Goal: Task Accomplishment & Management: Manage account settings

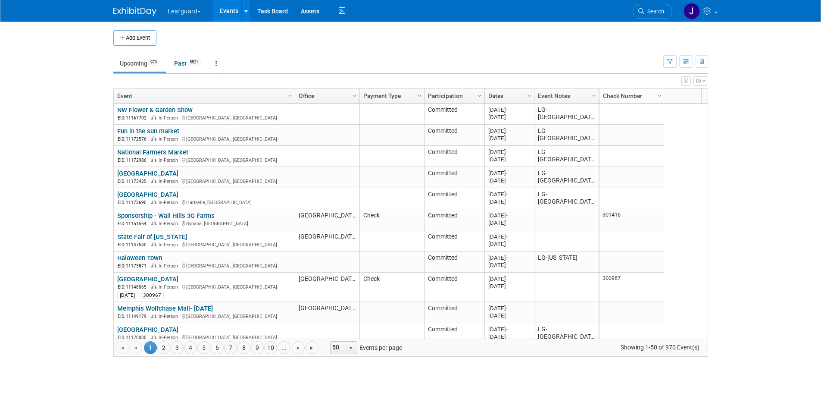
click at [577, 97] on link "Event Notes" at bounding box center [565, 95] width 55 height 15
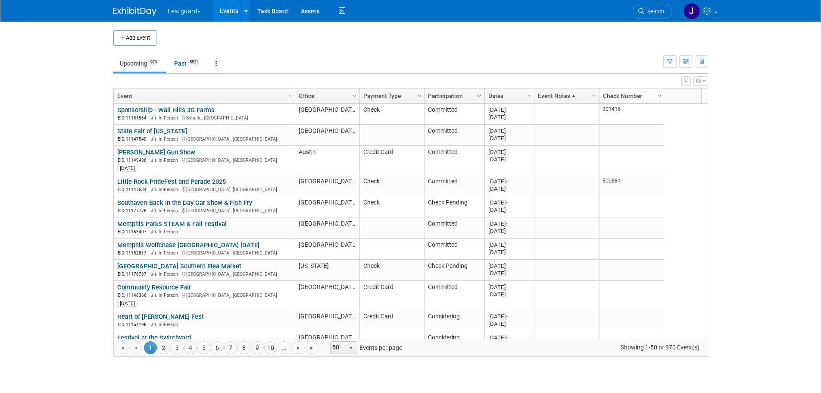
click at [576, 96] on span at bounding box center [573, 95] width 7 height 7
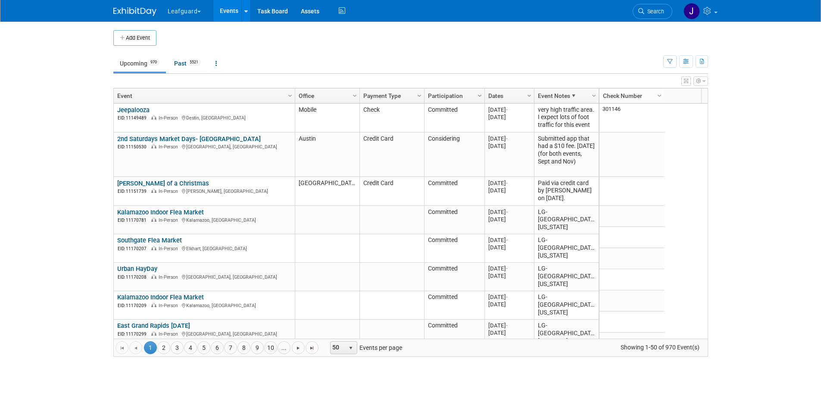
click at [479, 94] on span "Column Settings" at bounding box center [479, 95] width 7 height 7
click at [668, 62] on icon "button" at bounding box center [670, 62] width 6 height 6
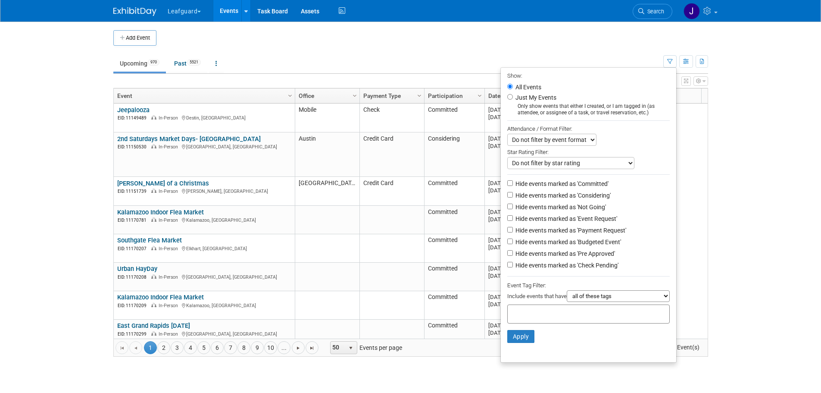
click at [554, 268] on label "Hide events marked as 'Check Pending'" at bounding box center [566, 265] width 105 height 9
click at [513, 267] on input "Hide events marked as 'Check Pending'" at bounding box center [510, 265] width 6 height 6
checkbox input "true"
click at [515, 340] on button "Apply" at bounding box center [521, 336] width 28 height 13
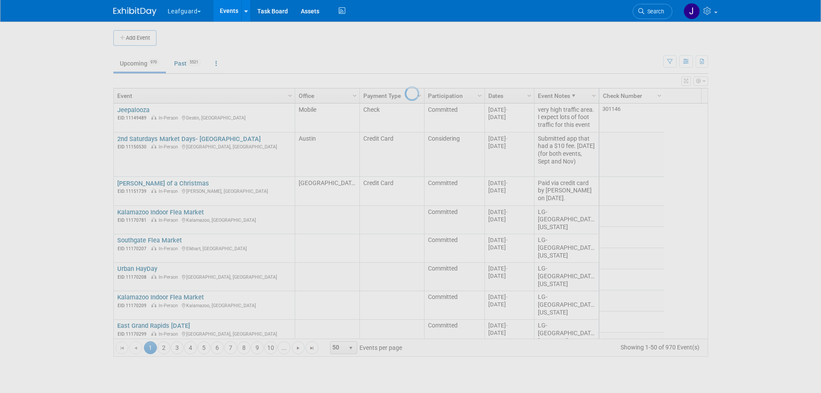
click at [417, 62] on div at bounding box center [411, 196] width 12 height 393
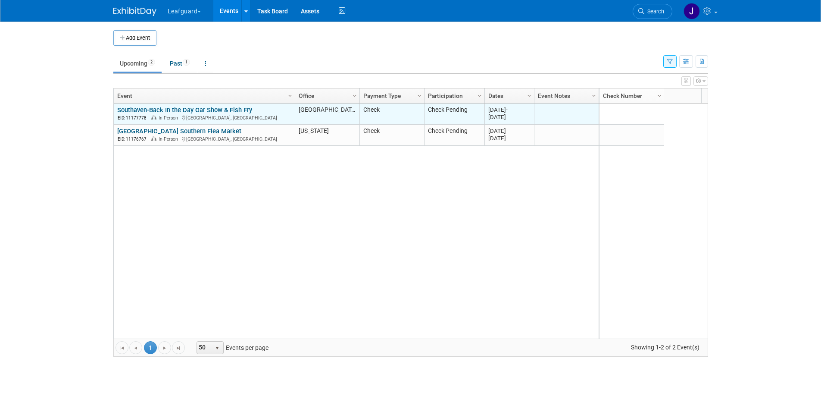
click at [182, 109] on link "Southaven-Back In the Day Car Show & Fish Fry" at bounding box center [184, 110] width 135 height 8
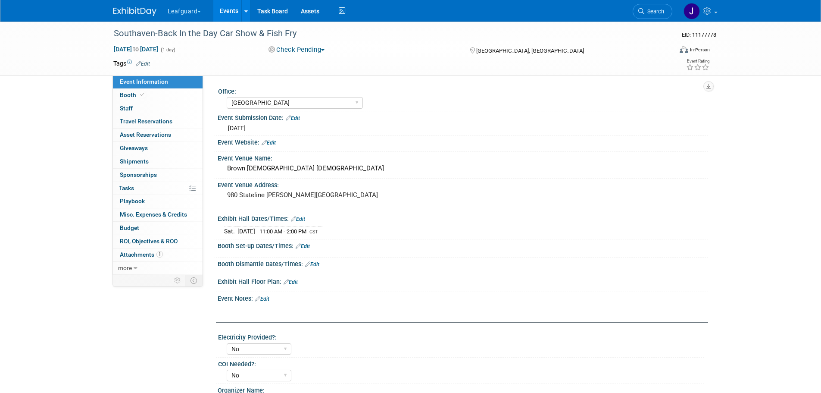
select select "[GEOGRAPHIC_DATA]"
select select "No"
select select "Check"
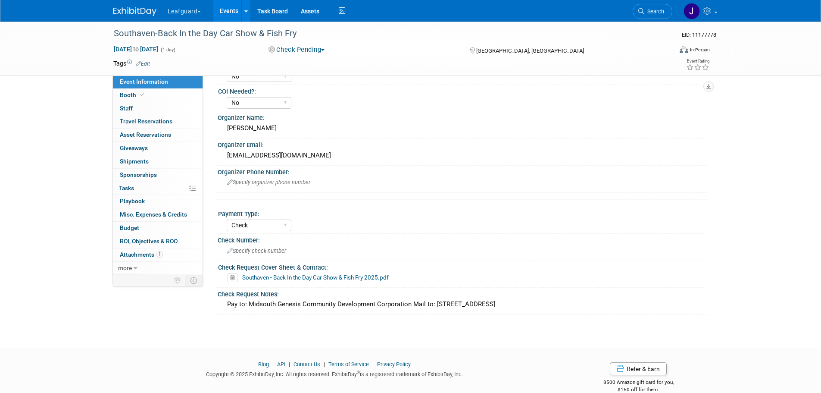
scroll to position [287, 0]
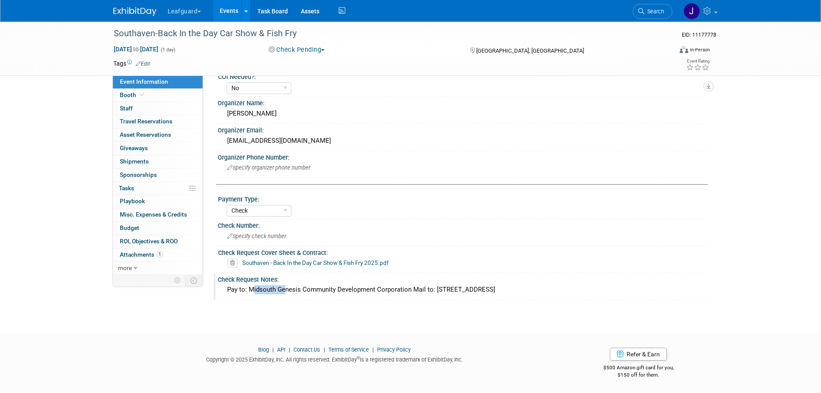
drag, startPoint x: 247, startPoint y: 287, endPoint x: 281, endPoint y: 287, distance: 34.0
click at [281, 287] on div "Pay to: Midsouth Genesis Community Development Corporation Mail to: 880 Stateli…" at bounding box center [462, 289] width 477 height 13
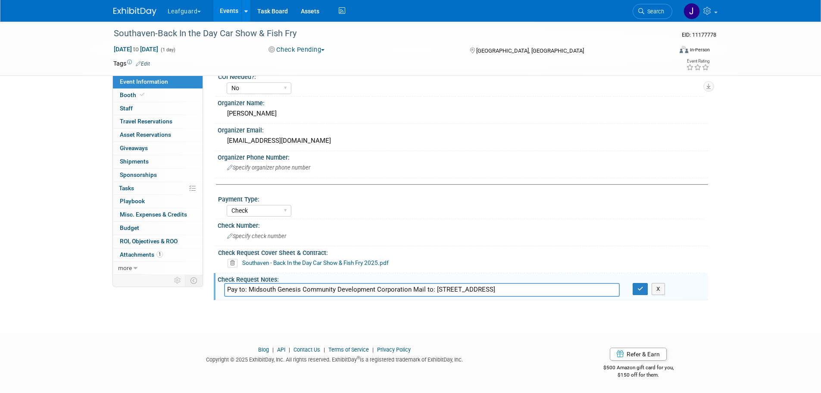
click at [538, 284] on input "Pay to: Midsouth Genesis Community Development Corporation Mail to: 880 Stateli…" at bounding box center [422, 289] width 396 height 13
drag, startPoint x: 566, startPoint y: 288, endPoint x: 433, endPoint y: 287, distance: 132.7
click at [433, 287] on input "Pay to: Midsouth Genesis Community Development Corporation Mail to: 880 Stateli…" at bounding box center [422, 289] width 396 height 13
click at [569, 288] on input "Pay to: Midsouth Genesis Community Development Corporation Mail to: 880 Stateli…" at bounding box center [422, 289] width 396 height 13
drag, startPoint x: 515, startPoint y: 292, endPoint x: 249, endPoint y: 291, distance: 266.3
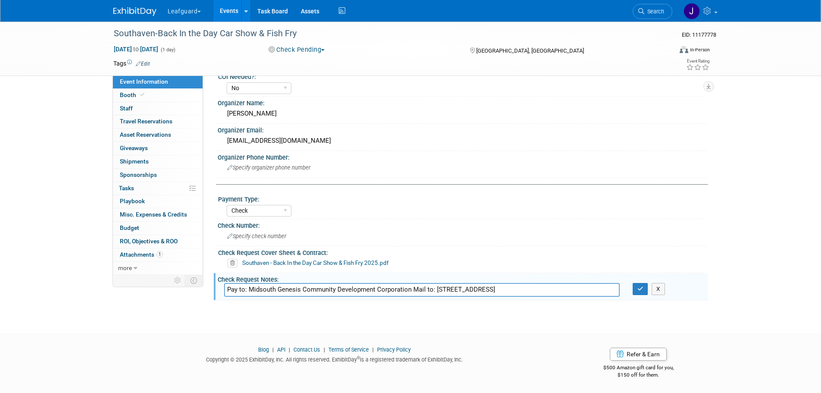
click at [249, 291] on input "Pay to: Midsouth Genesis Community Development Corporation Mail to: 880 Stateli…" at bounding box center [422, 289] width 396 height 13
click at [645, 285] on button "button" at bounding box center [641, 289] width 16 height 12
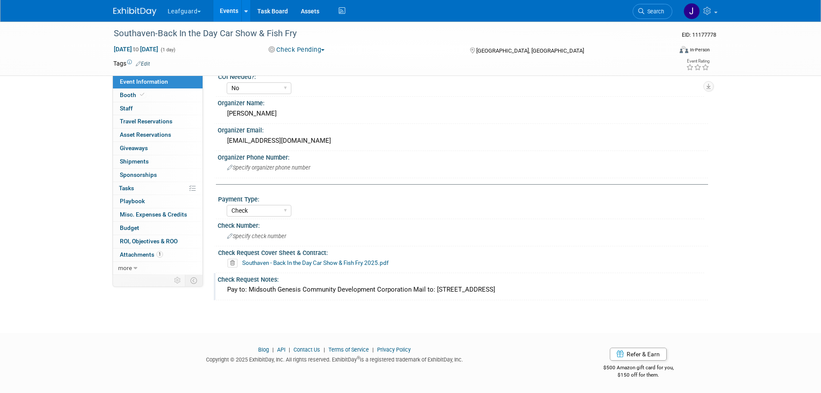
click at [275, 261] on link "Southaven - Back In the Day Car Show & Fish Fry 2025.pdf" at bounding box center [315, 262] width 146 height 7
click at [138, 11] on img at bounding box center [134, 11] width 43 height 9
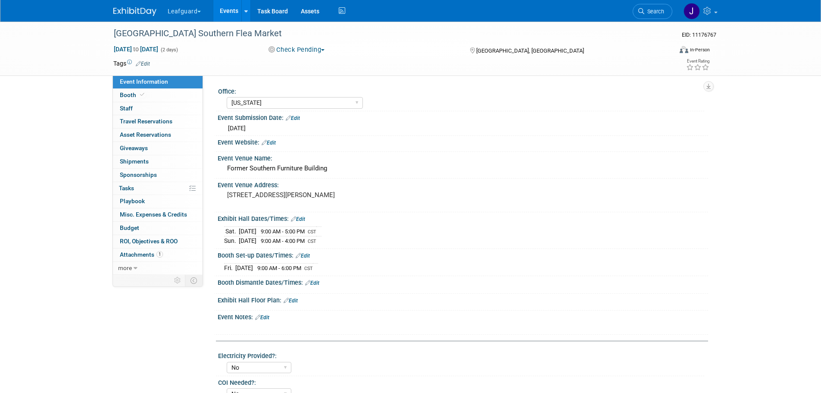
select select "[US_STATE]"
select select "No"
select select "Check"
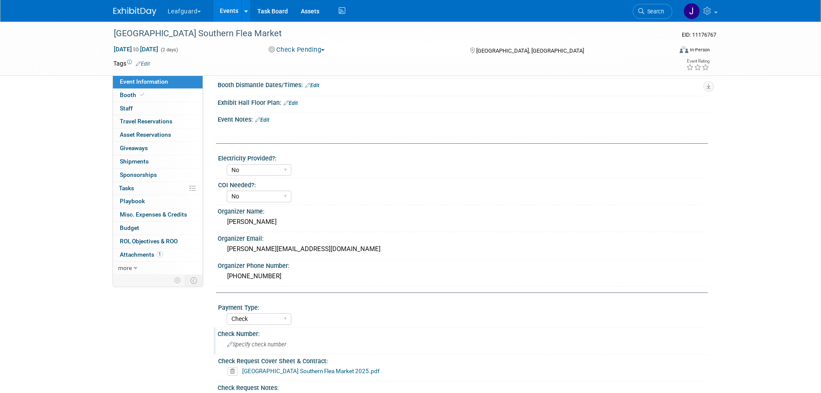
scroll to position [305, 0]
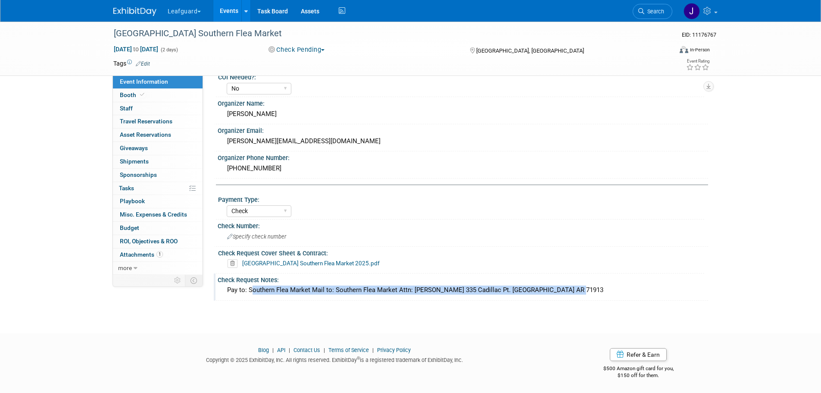
drag, startPoint x: 557, startPoint y: 289, endPoint x: 249, endPoint y: 291, distance: 308.5
click at [249, 291] on div "Pay to: Southern Flea Market Mail to: Southern Flea Market Attn: Sandy Hembree …" at bounding box center [462, 289] width 477 height 13
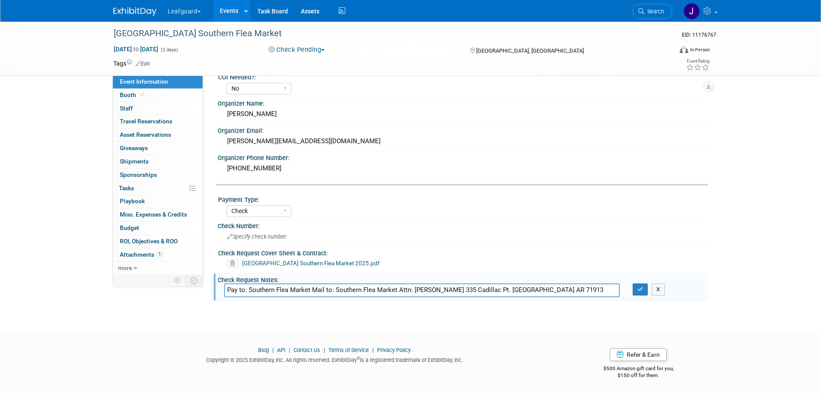
drag, startPoint x: 250, startPoint y: 287, endPoint x: 451, endPoint y: 287, distance: 201.2
click at [451, 287] on input "Pay to: Southern Flea Market Mail to: Southern Flea Market Attn: Sandy Hembree …" at bounding box center [422, 289] width 396 height 13
drag, startPoint x: 248, startPoint y: 290, endPoint x: 591, endPoint y: 291, distance: 343.0
click at [591, 291] on input "Pay to: Southern Flea Market Mail to: Southern Flea Market Attn: Sandy Hembree …" at bounding box center [422, 289] width 396 height 13
click at [640, 288] on icon "button" at bounding box center [640, 289] width 6 height 6
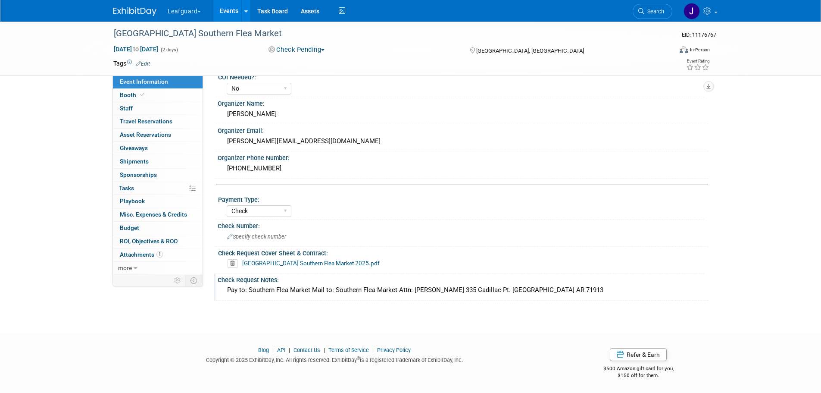
click at [335, 262] on link "Jacksonville Southern Flea Market 2025.pdf" at bounding box center [310, 262] width 137 height 7
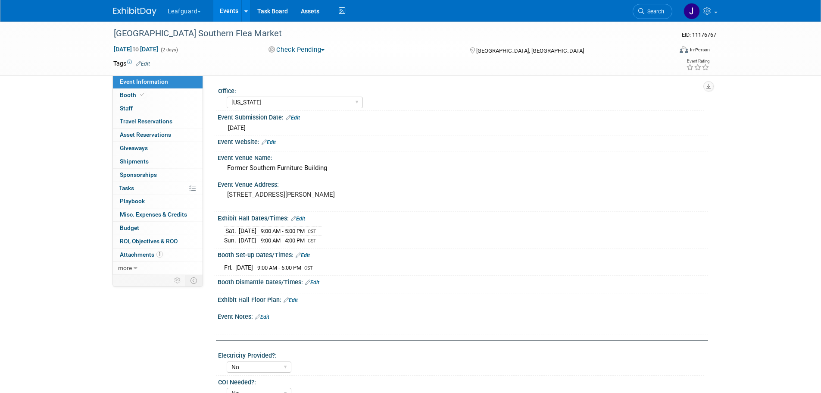
scroll to position [0, 0]
click at [149, 13] on img at bounding box center [134, 11] width 43 height 9
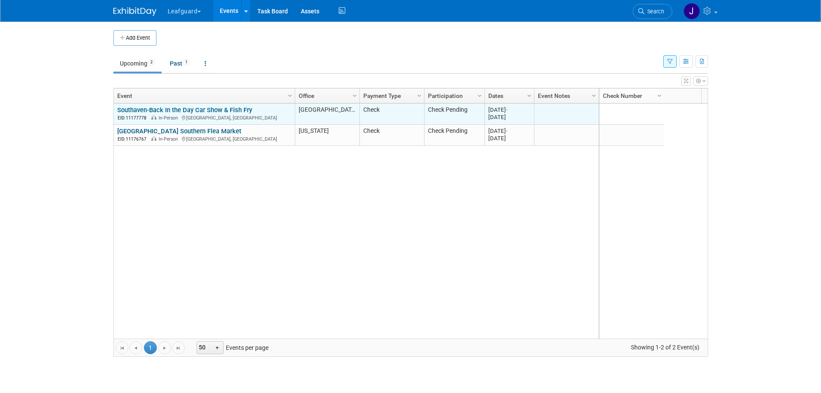
click at [211, 110] on link "Southaven-Back In the Day Car Show & Fish Fry" at bounding box center [184, 110] width 135 height 8
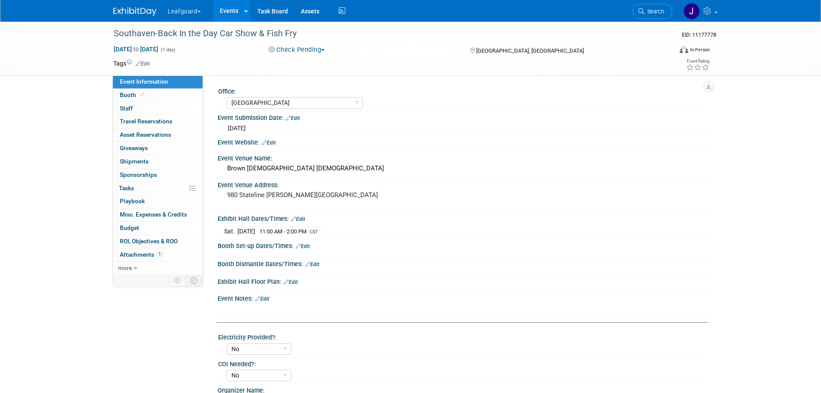
select select "[GEOGRAPHIC_DATA]"
select select "No"
select select "Check"
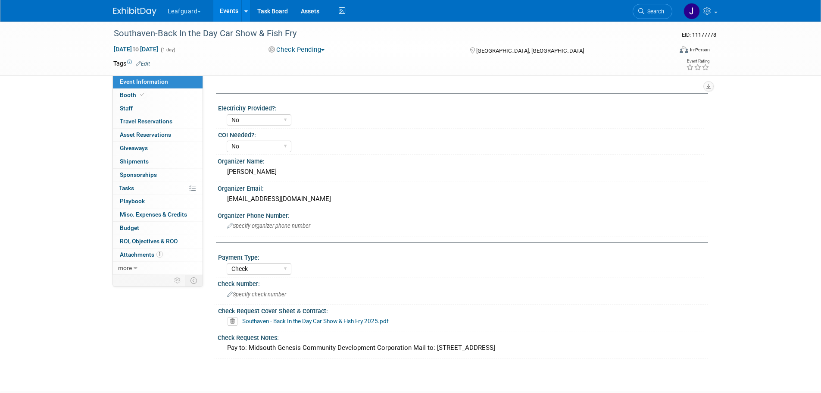
scroll to position [230, 0]
click at [257, 296] on div "Specify check number" at bounding box center [462, 293] width 477 height 13
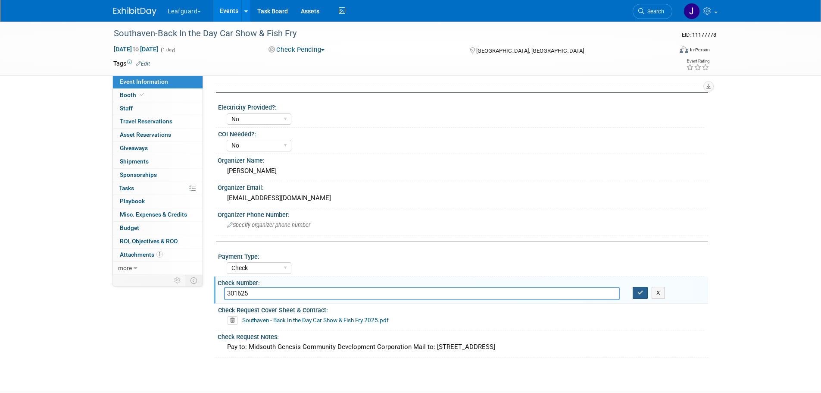
type input "301625"
click at [640, 297] on button "button" at bounding box center [641, 293] width 16 height 12
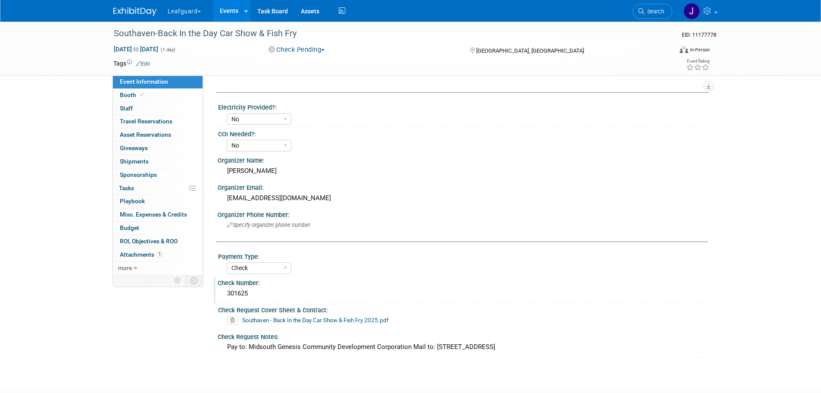
click at [253, 293] on div "301625" at bounding box center [462, 293] width 477 height 13
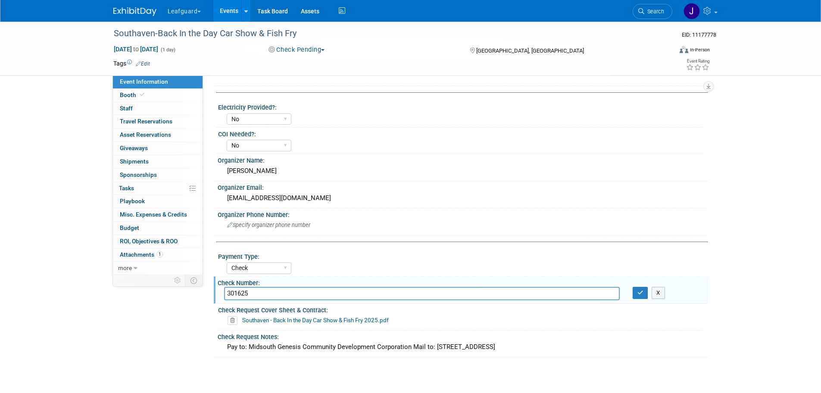
type input "301625"
click at [637, 293] on button "button" at bounding box center [641, 293] width 16 height 12
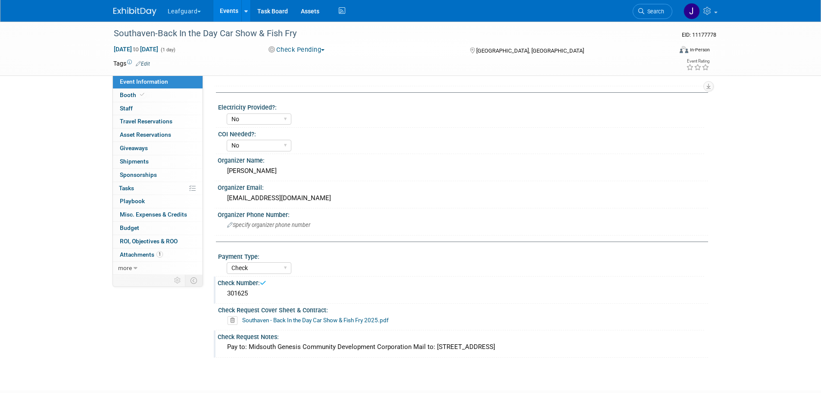
click at [495, 345] on div "Pay to: Midsouth Genesis Community Development Corporation Mail to: 880 Stateli…" at bounding box center [462, 346] width 477 height 13
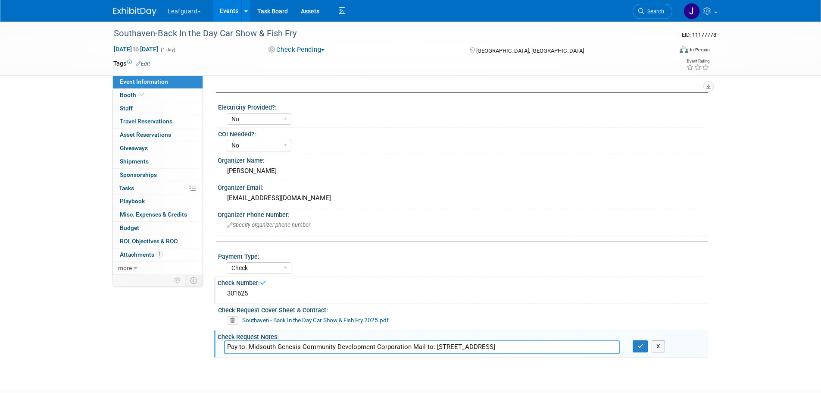
click at [583, 347] on input "Pay to: Midsouth Genesis Community Development Corporation Mail to: 880 Stateli…" at bounding box center [422, 346] width 396 height 13
type input "Pay to: Midsouth Genesis Community Development Corporation Mail to: 880 Stateli…"
click at [640, 346] on icon "button" at bounding box center [640, 346] width 6 height 6
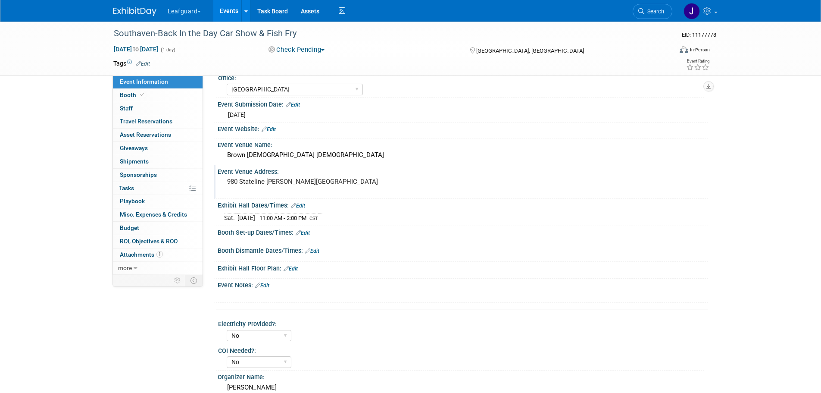
scroll to position [0, 0]
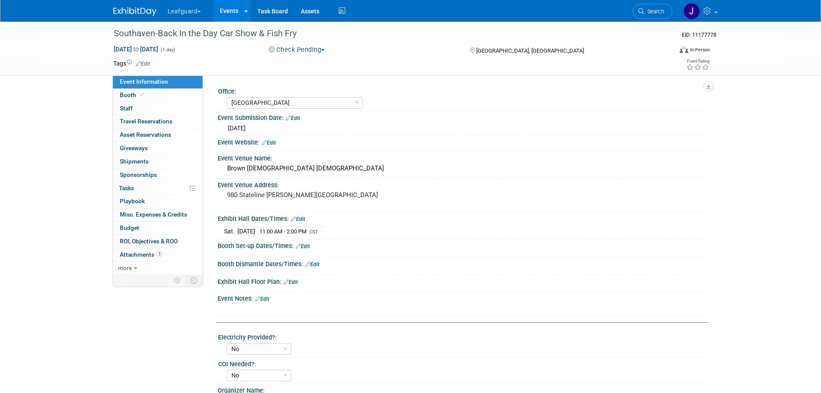
click at [299, 49] on button "Check Pending" at bounding box center [296, 49] width 62 height 9
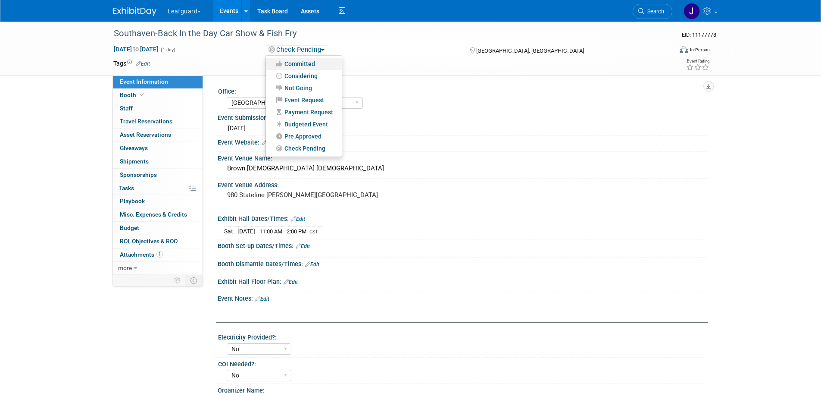
click at [309, 62] on link "Committed" at bounding box center [304, 64] width 76 height 12
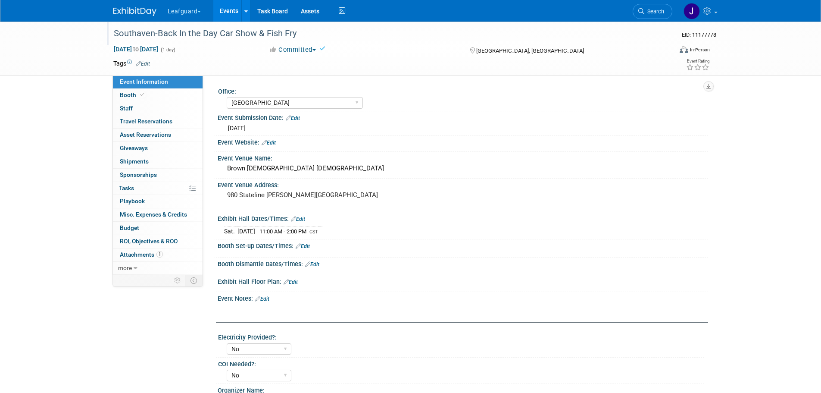
click at [143, 23] on div at bounding box center [388, 25] width 555 height 7
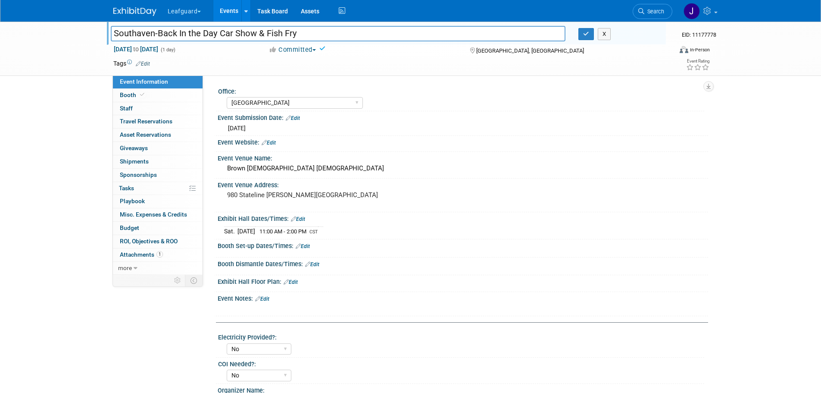
click at [142, 15] on img at bounding box center [134, 11] width 43 height 9
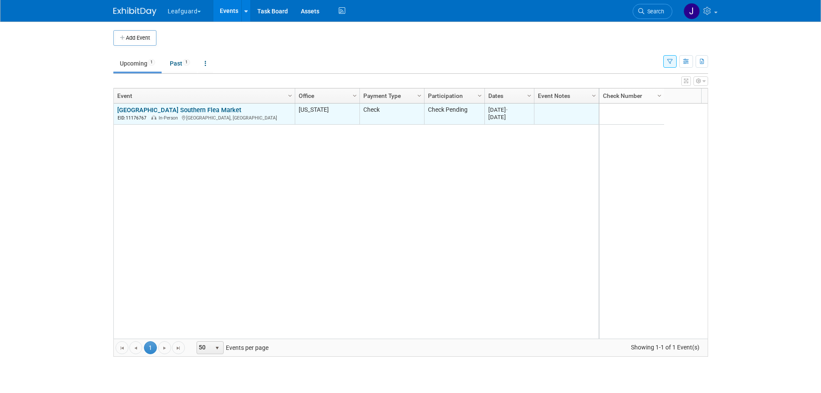
click at [175, 108] on link "[GEOGRAPHIC_DATA] Southern Flea Market" at bounding box center [179, 110] width 124 height 8
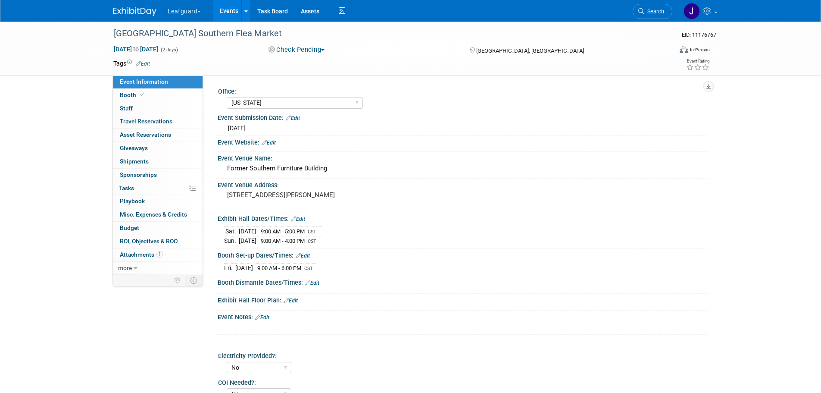
select select "Arkansas"
select select "No"
select select "Check"
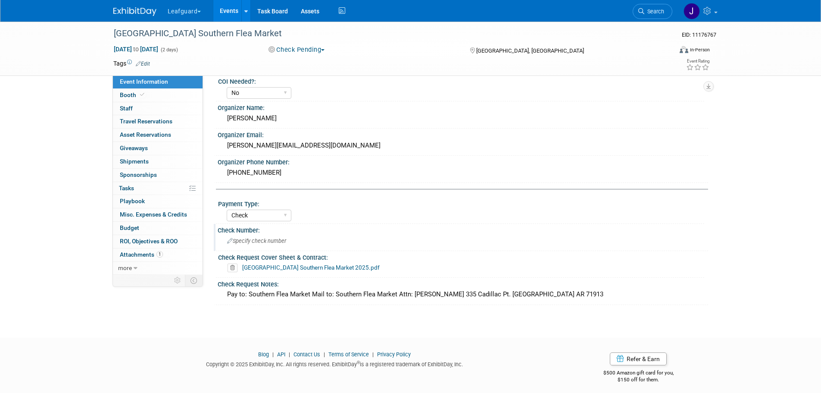
scroll to position [305, 0]
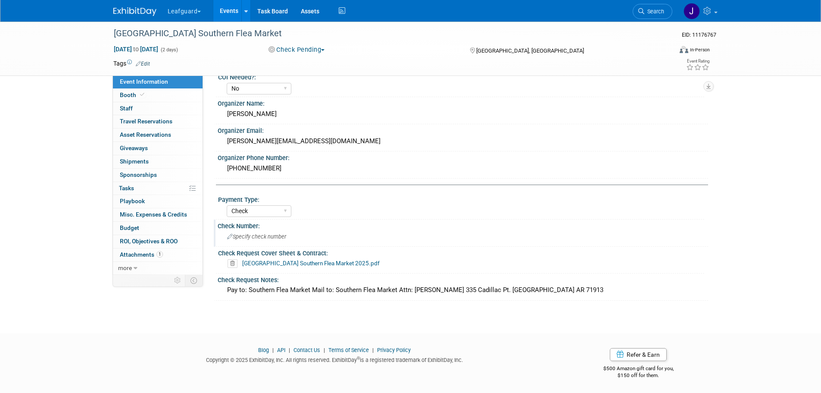
click at [248, 233] on span "Specify check number" at bounding box center [256, 236] width 59 height 6
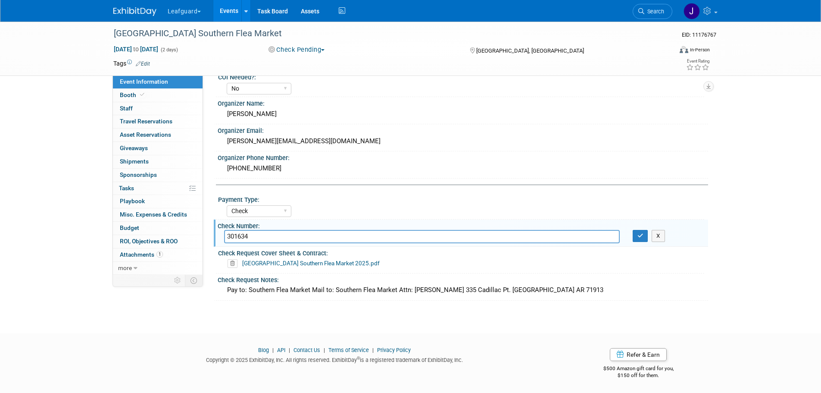
type input "301634"
click at [639, 239] on button "button" at bounding box center [641, 236] width 16 height 12
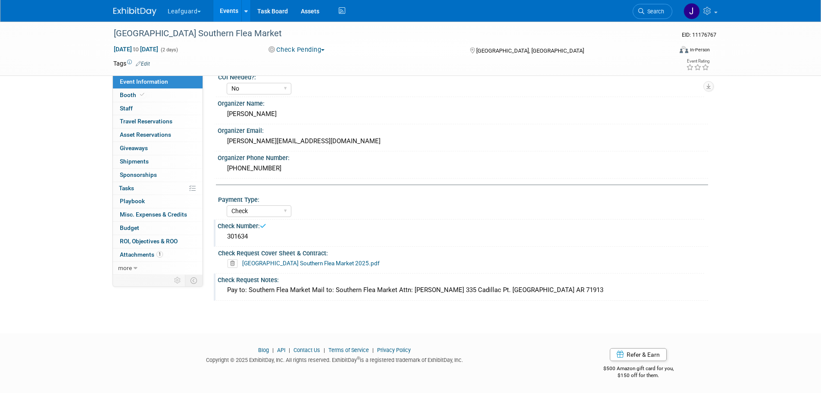
click at [582, 291] on div "Pay to: Southern Flea Market Mail to: Southern Flea Market Attn: Sandy Hembree …" at bounding box center [462, 289] width 477 height 13
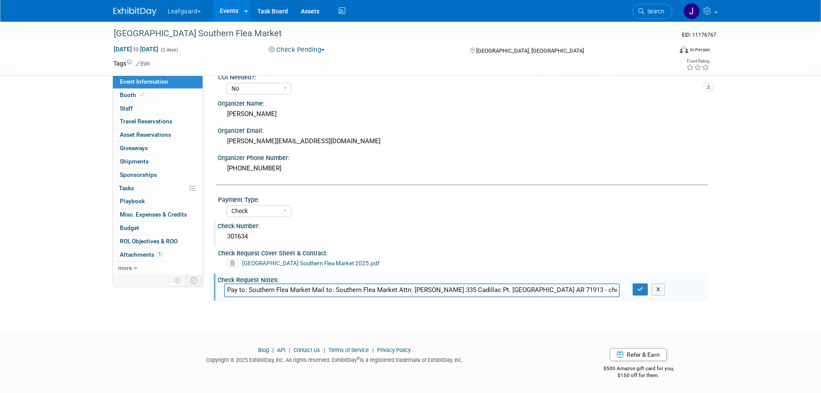
scroll to position [0, 3]
type input "Pay to: Southern Flea Market Mail to: Southern Flea Market Attn: Sandy Hembree …"
click at [642, 286] on icon "button" at bounding box center [640, 289] width 6 height 6
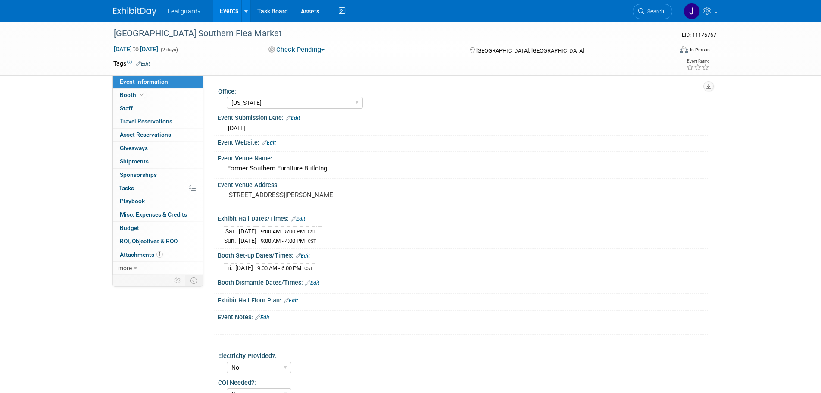
click at [302, 49] on button "Check Pending" at bounding box center [296, 49] width 62 height 9
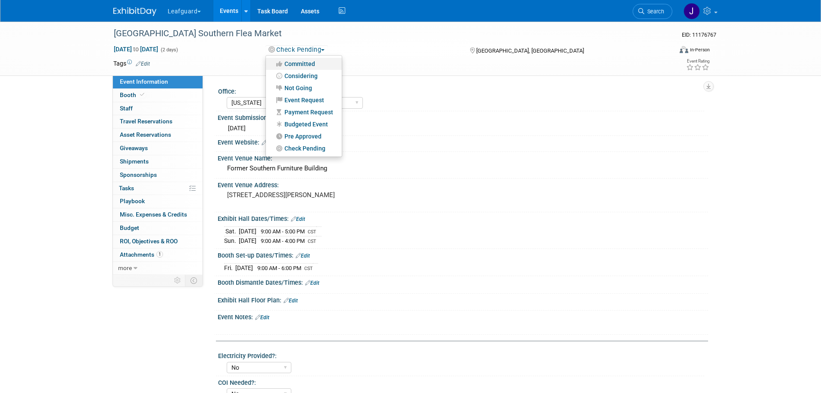
drag, startPoint x: 310, startPoint y: 64, endPoint x: 296, endPoint y: 63, distance: 14.2
click at [310, 64] on link "Committed" at bounding box center [304, 64] width 76 height 12
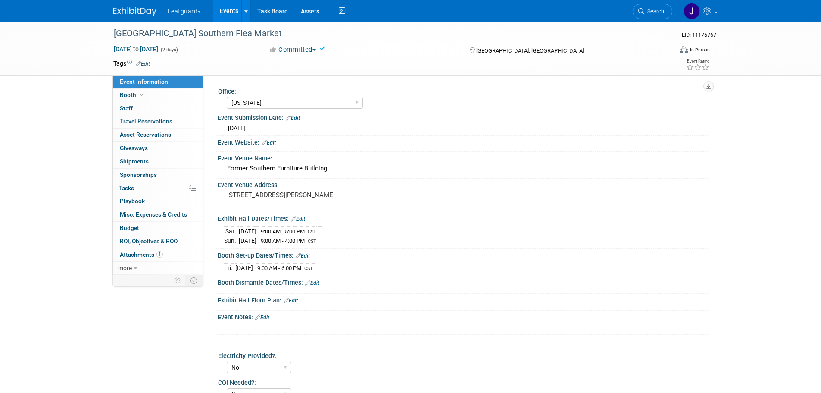
click at [134, 10] on img at bounding box center [134, 11] width 43 height 9
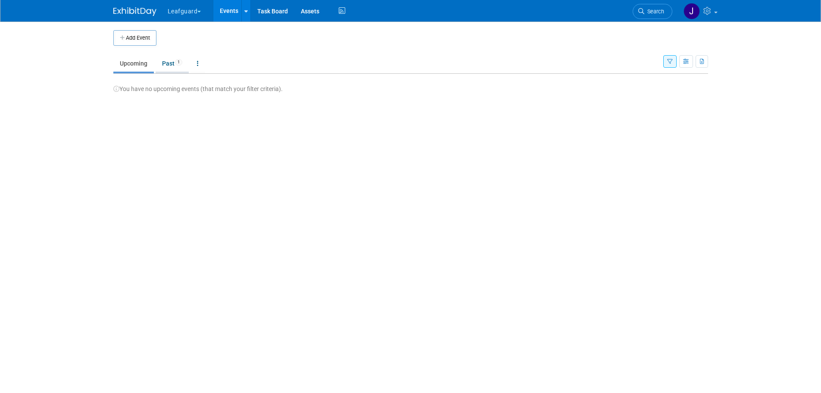
click at [179, 59] on span "1" at bounding box center [178, 62] width 7 height 6
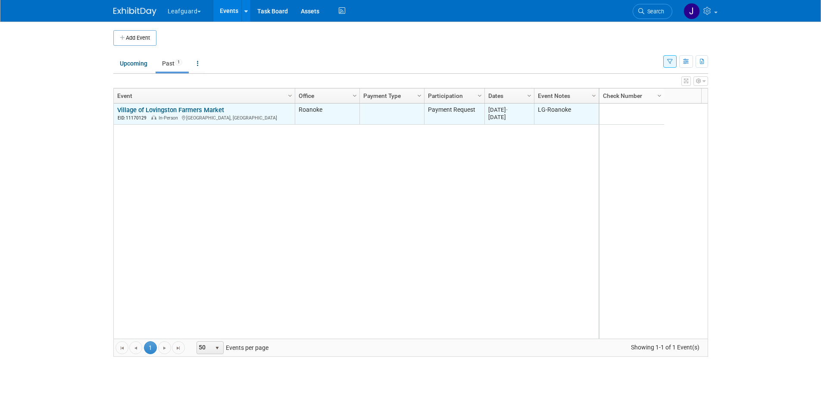
click at [187, 111] on link "Village of Lovingston Farmers Market" at bounding box center [170, 110] width 107 height 8
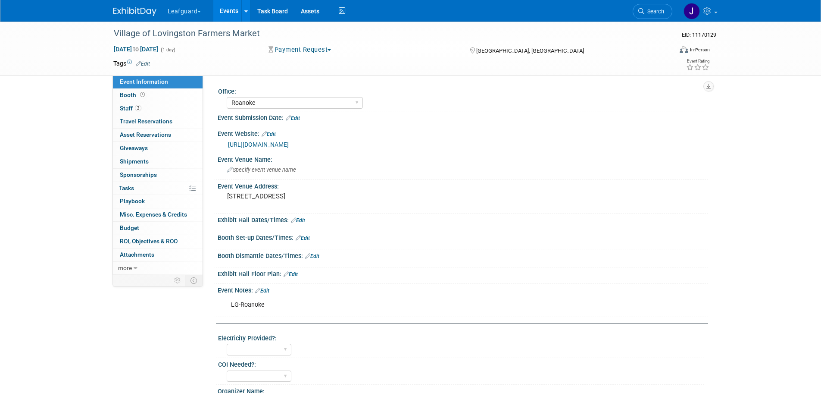
select select "Roanoke"
click at [170, 109] on link "2 Staff 2" at bounding box center [158, 108] width 90 height 13
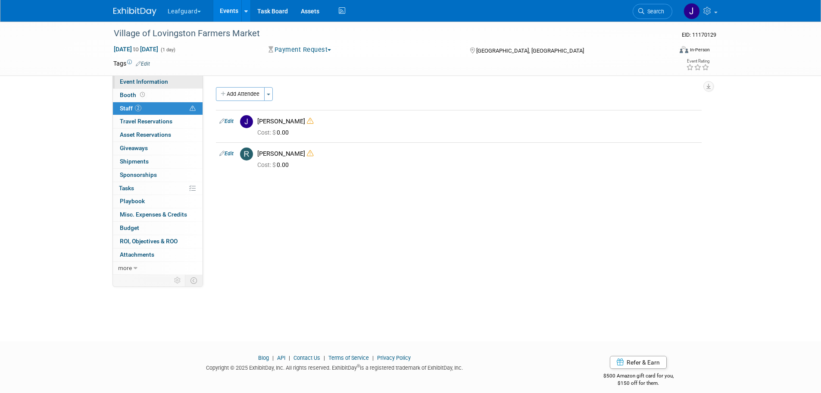
click at [173, 85] on link "Event Information" at bounding box center [158, 81] width 90 height 13
select select "Roanoke"
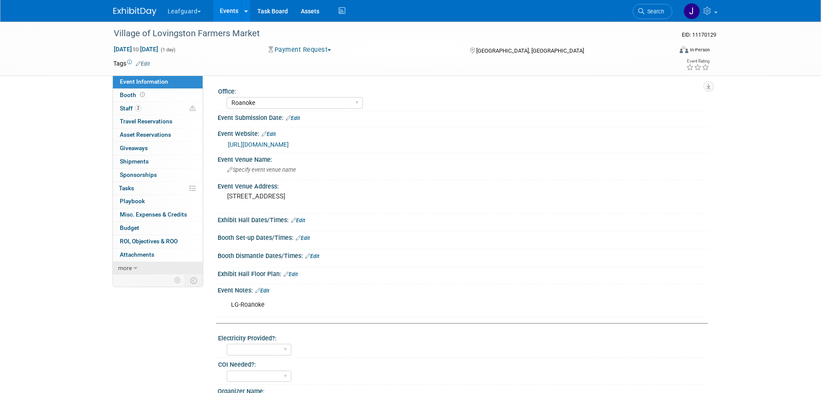
click at [141, 269] on link "more" at bounding box center [158, 268] width 90 height 13
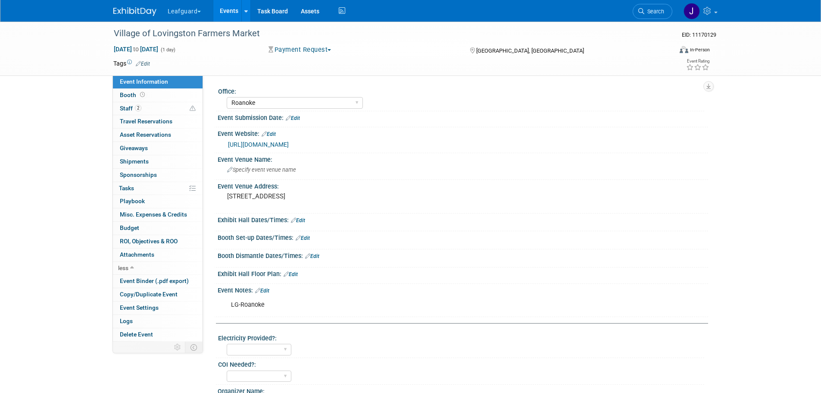
click at [313, 51] on button "Payment Request" at bounding box center [299, 49] width 69 height 9
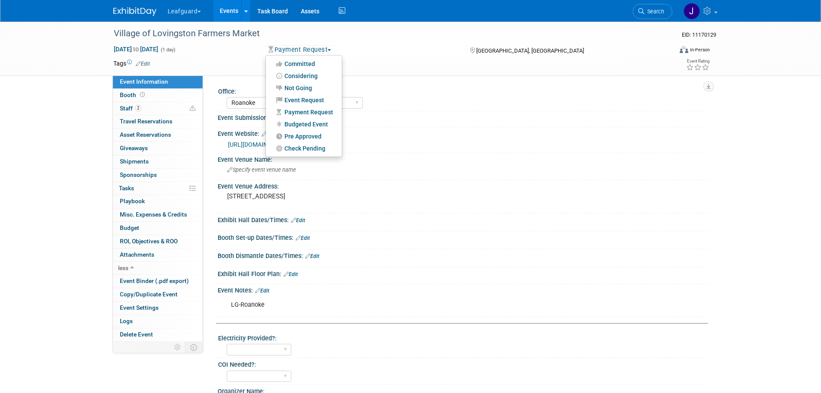
click at [313, 51] on button "Payment Request" at bounding box center [299, 49] width 69 height 9
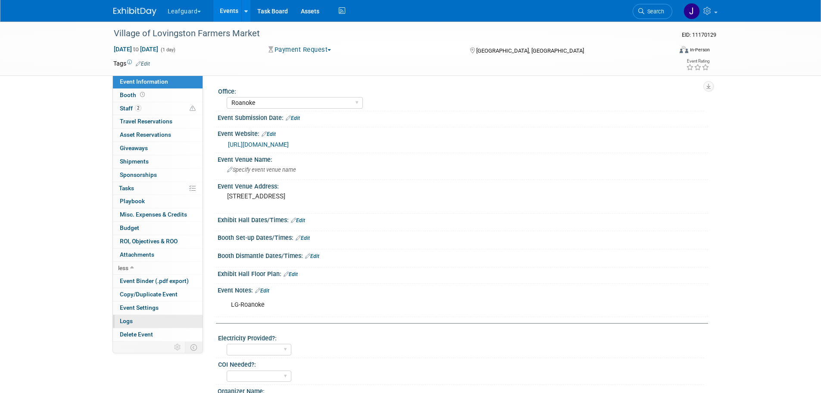
click at [140, 323] on link "Logs" at bounding box center [158, 321] width 90 height 13
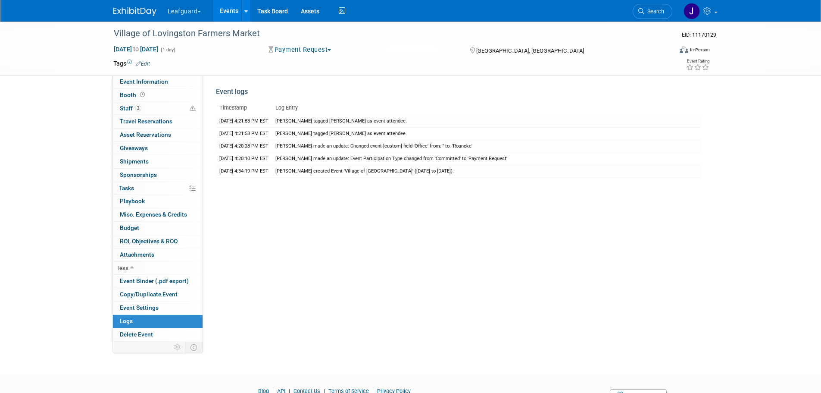
click at [316, 50] on button "Payment Request" at bounding box center [299, 49] width 69 height 9
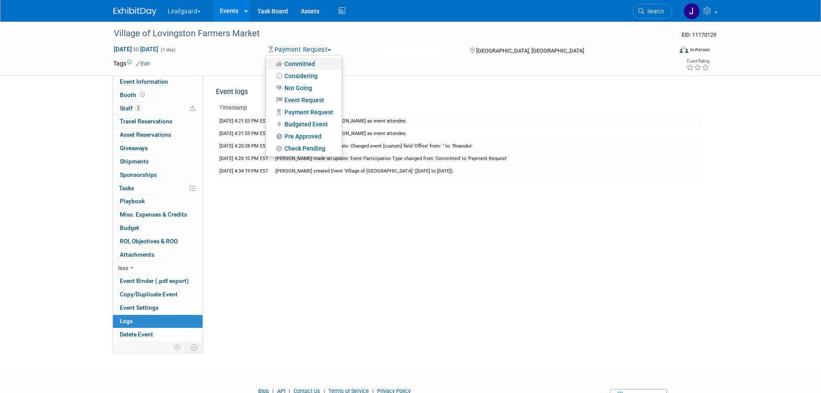
click at [305, 65] on link "Committed" at bounding box center [304, 64] width 76 height 12
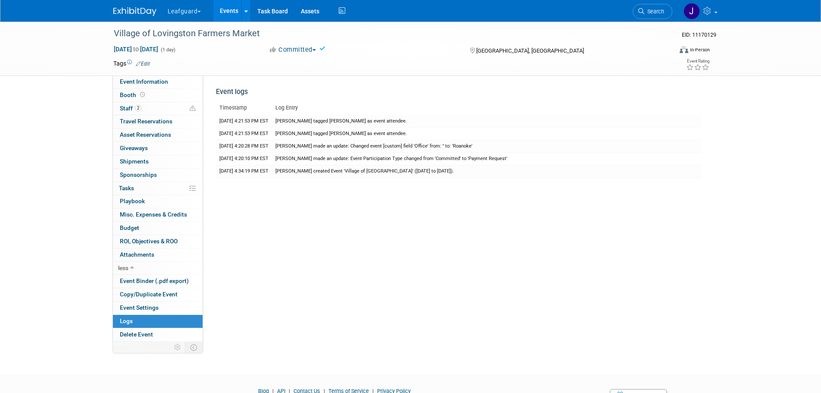
click at [134, 11] on img at bounding box center [134, 11] width 43 height 9
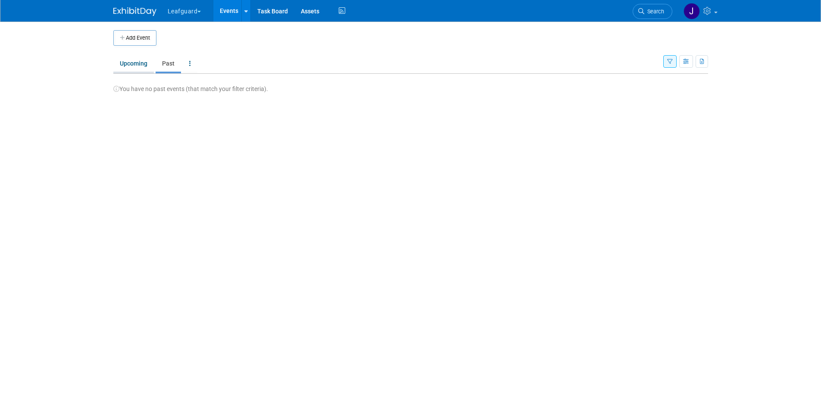
click at [134, 61] on link "Upcoming" at bounding box center [133, 63] width 41 height 16
click at [667, 61] on icon "button" at bounding box center [670, 62] width 6 height 6
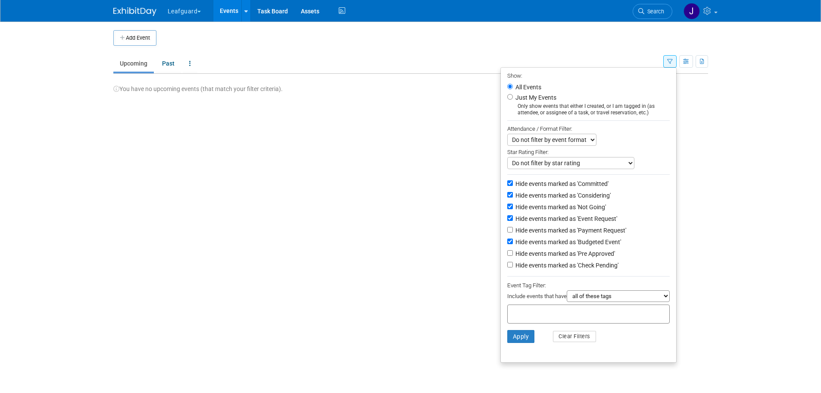
click at [545, 244] on label "Hide events marked as 'Budgeted Event'" at bounding box center [567, 241] width 107 height 9
click at [513, 244] on input "Hide events marked as 'Budgeted Event'" at bounding box center [510, 241] width 6 height 6
checkbox input "false"
click at [523, 339] on button "Apply" at bounding box center [521, 336] width 28 height 13
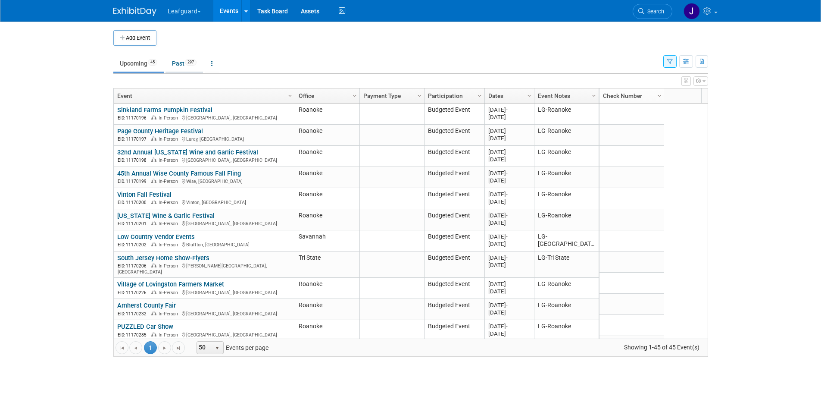
click at [178, 66] on link "Past 297" at bounding box center [183, 63] width 37 height 16
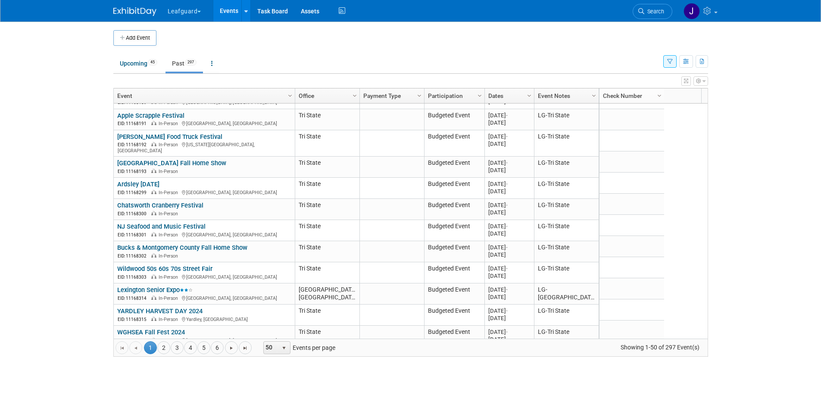
scroll to position [821, 0]
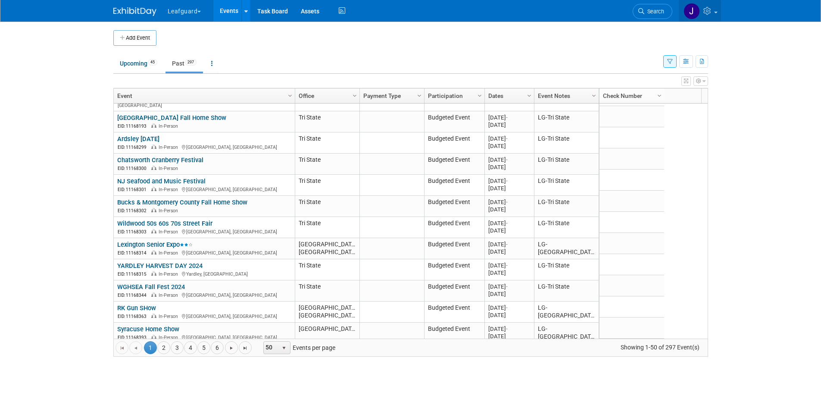
click at [703, 7] on icon at bounding box center [708, 11] width 10 height 8
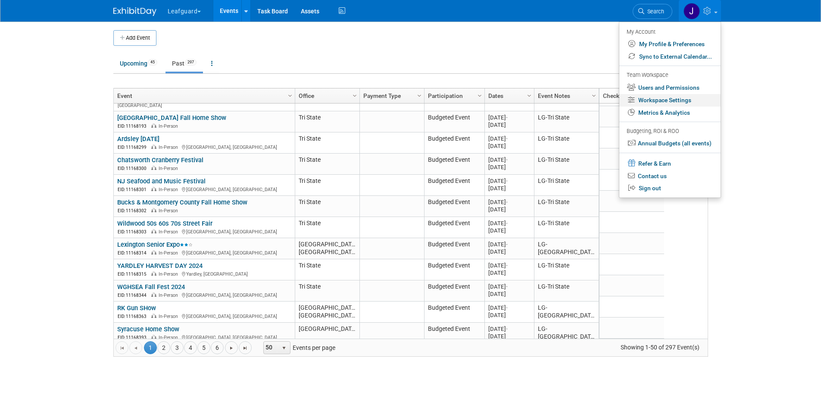
click at [670, 98] on link "Workspace Settings" at bounding box center [669, 100] width 101 height 12
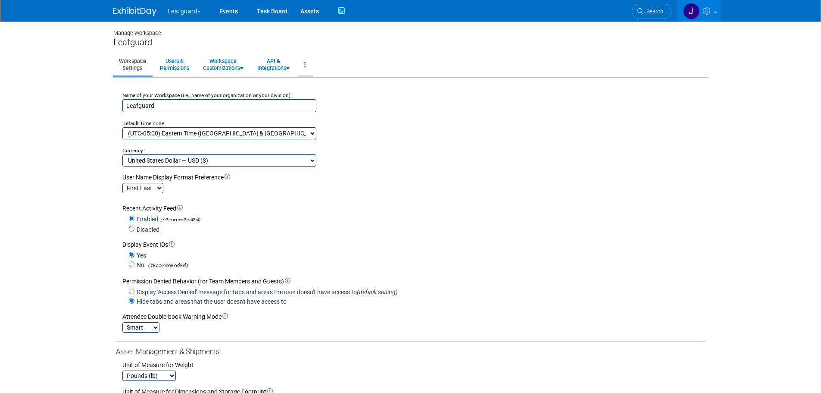
click at [312, 62] on link at bounding box center [305, 64] width 15 height 21
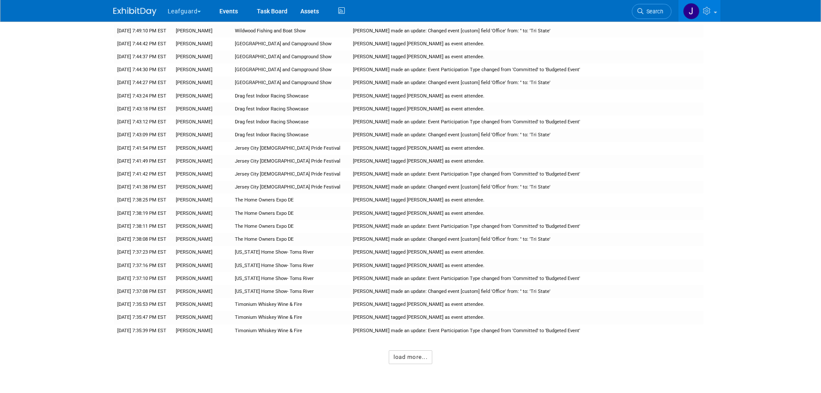
scroll to position [6425, 0]
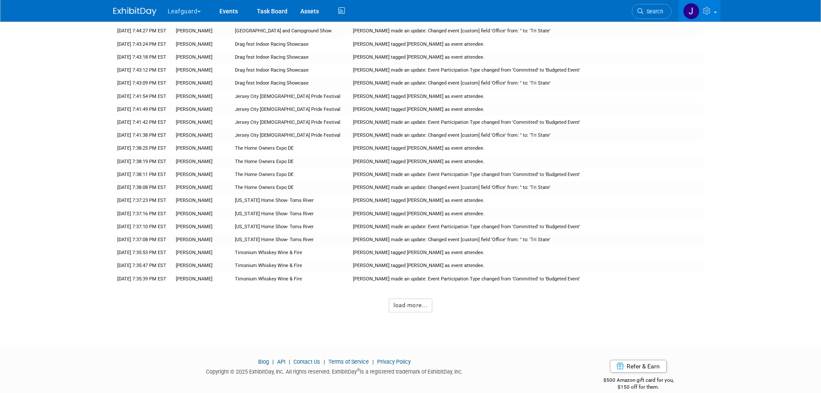
drag, startPoint x: 227, startPoint y: 160, endPoint x: 38, endPoint y: 176, distance: 189.4
drag, startPoint x: 38, startPoint y: 176, endPoint x: 410, endPoint y: 307, distance: 394.4
click at [408, 298] on button "load more..." at bounding box center [411, 305] width 44 height 14
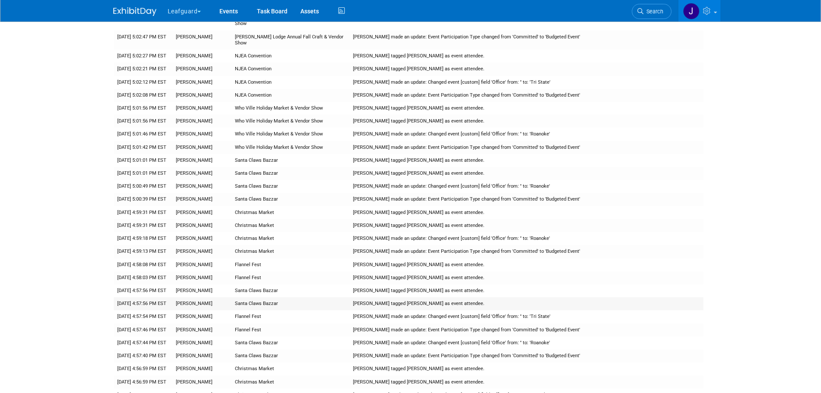
scroll to position [11222, 0]
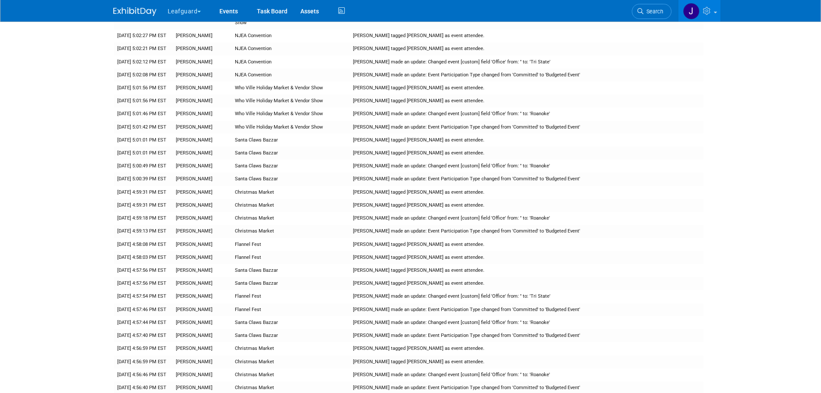
click at [132, 14] on img at bounding box center [134, 11] width 43 height 9
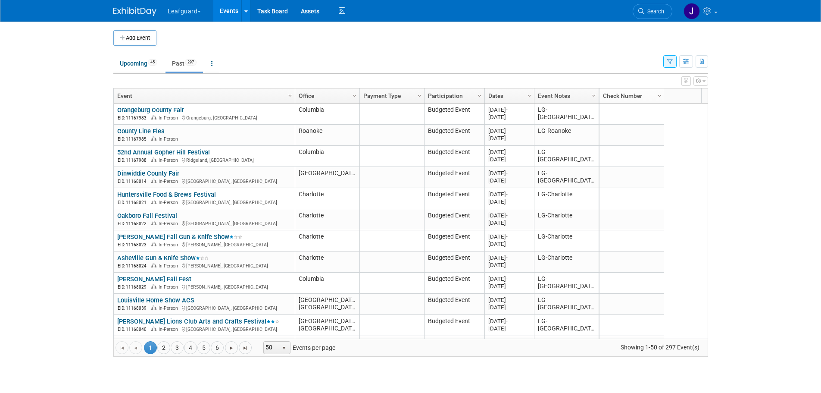
drag, startPoint x: 114, startPoint y: 26, endPoint x: 101, endPoint y: 27, distance: 13.4
drag, startPoint x: 100, startPoint y: 27, endPoint x: 52, endPoint y: 68, distance: 63.6
click at [52, 68] on body "Leafguard Explore: My Workspaces 11 Go to Workspace: Apex Champion Windows G.D.…" at bounding box center [410, 196] width 821 height 393
drag, startPoint x: 52, startPoint y: 68, endPoint x: 36, endPoint y: 64, distance: 16.5
drag, startPoint x: 36, startPoint y: 64, endPoint x: 32, endPoint y: 50, distance: 14.3
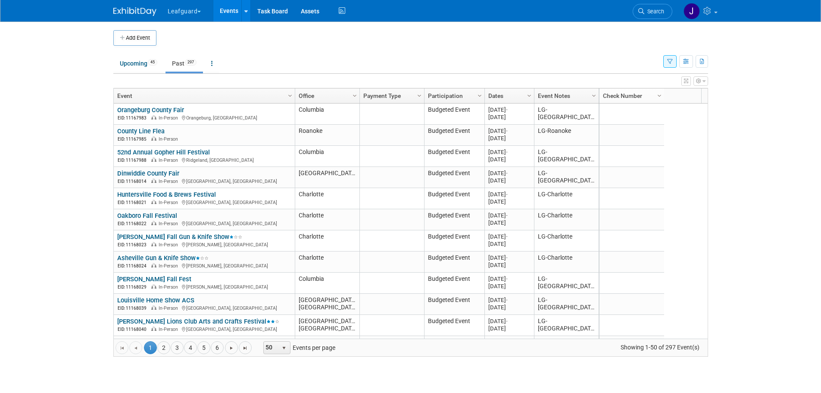
click at [32, 50] on body "Leafguard Explore: My Workspaces 11 Go to Workspace: Apex Champion Windows G.D.…" at bounding box center [410, 196] width 821 height 393
click at [666, 61] on button "button" at bounding box center [669, 61] width 13 height 12
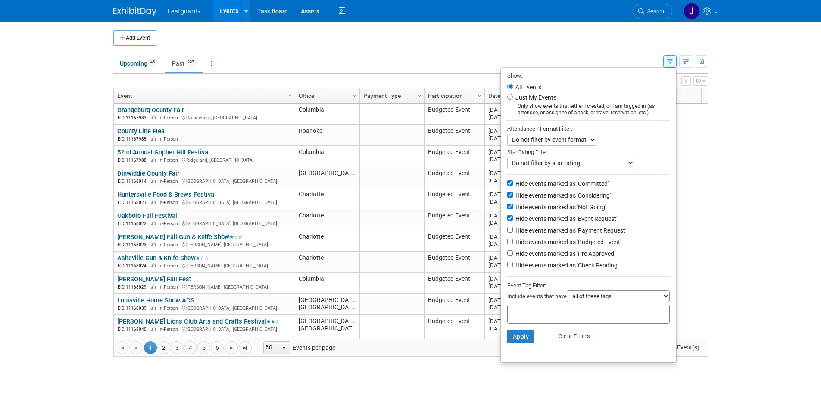
click at [326, 41] on td at bounding box center [417, 38] width 523 height 16
